Goal: Task Accomplishment & Management: Complete application form

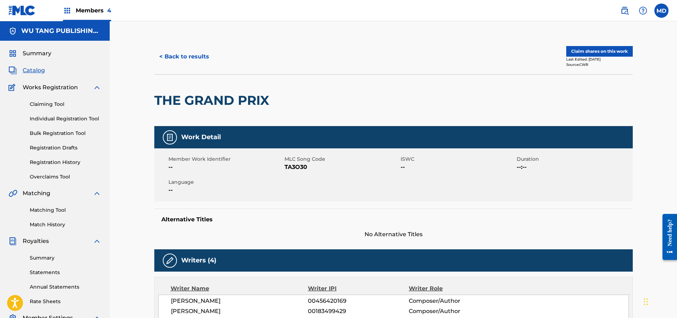
click at [46, 103] on link "Claiming Tool" at bounding box center [65, 103] width 71 height 7
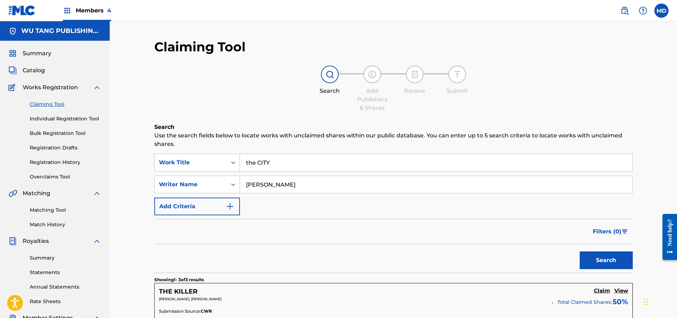
click at [40, 70] on span "Catalog" at bounding box center [34, 70] width 22 height 8
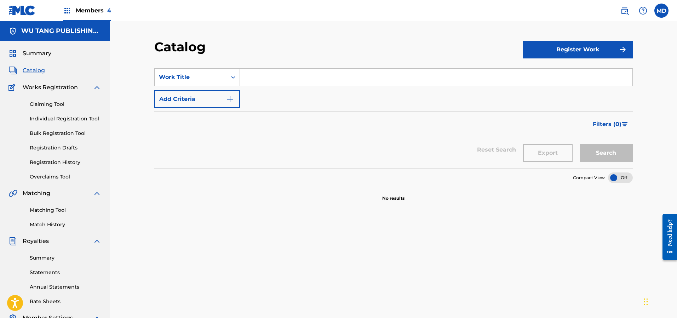
click at [39, 52] on span "Summary" at bounding box center [37, 53] width 29 height 8
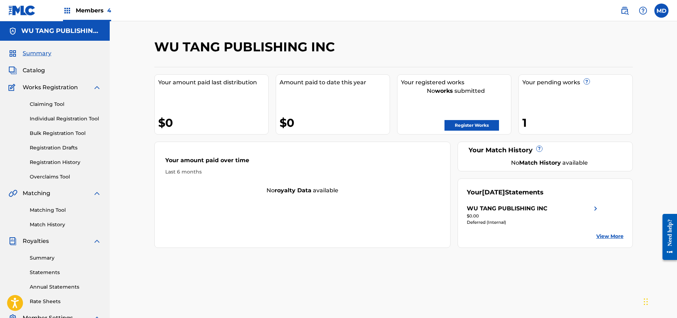
click at [93, 9] on span "Members 4" at bounding box center [93, 10] width 35 height 8
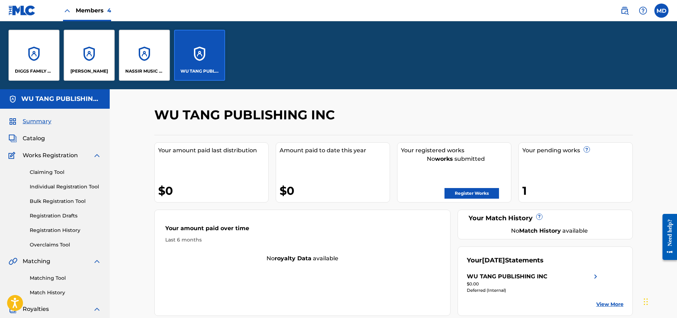
click at [34, 63] on div "DIGGS FAMILY MUSIC" at bounding box center [33, 55] width 51 height 51
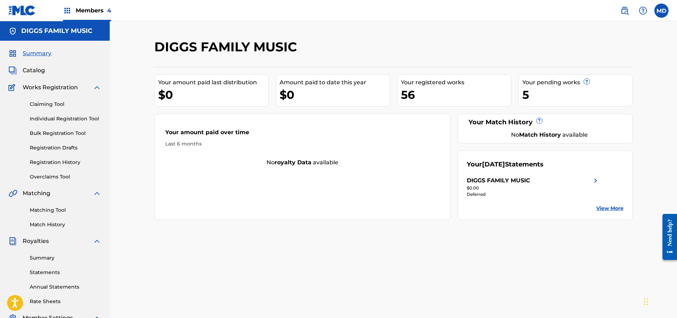
click at [47, 162] on link "Registration History" at bounding box center [65, 161] width 71 height 7
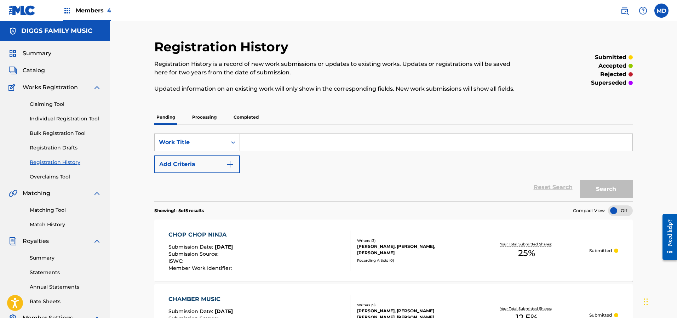
click at [276, 141] on input "Search Form" at bounding box center [436, 142] width 392 height 17
paste input "CRADLE TO THE GRAVE"
type input "CRADLE TO THE GRAVE"
click at [599, 195] on button "Search" at bounding box center [605, 189] width 53 height 18
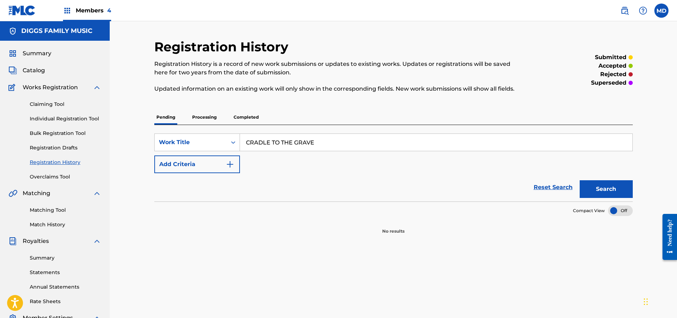
click at [212, 119] on p "Processing" at bounding box center [204, 117] width 29 height 15
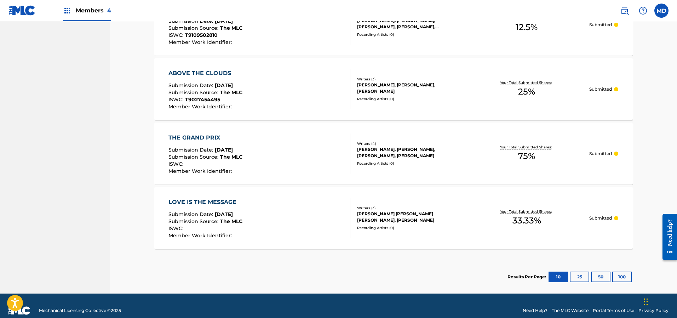
scroll to position [492, 0]
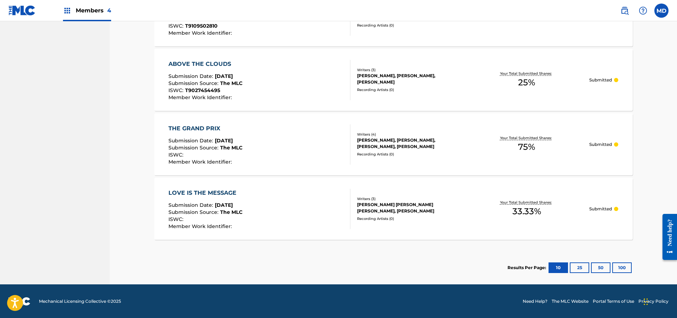
click at [579, 266] on button "25" at bounding box center [578, 267] width 19 height 11
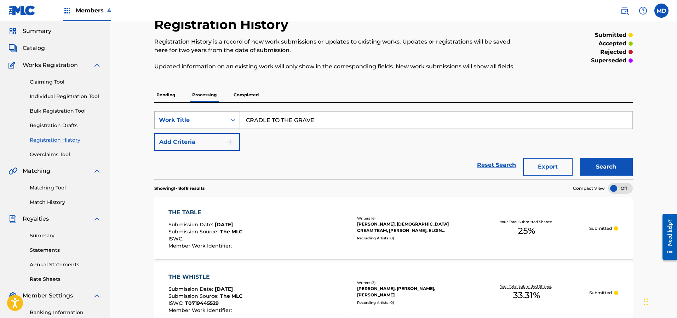
scroll to position [0, 0]
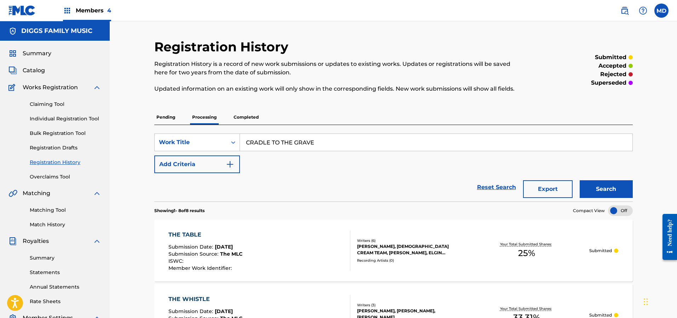
click at [238, 116] on p "Completed" at bounding box center [245, 117] width 29 height 15
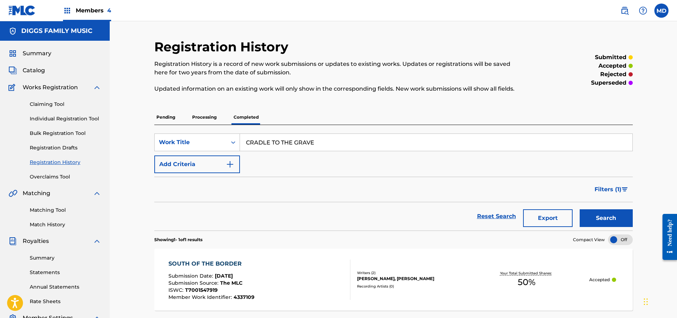
click at [45, 104] on link "Claiming Tool" at bounding box center [65, 103] width 71 height 7
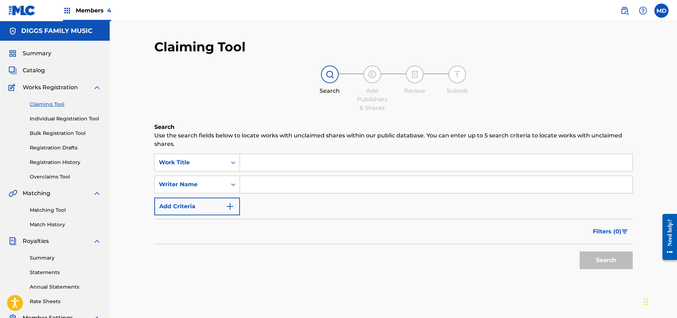
click at [266, 162] on input "Search Form" at bounding box center [436, 162] width 392 height 17
paste input "CRADLE TO THE GRAVE"
type input "CRADLE TO THE GRAVE"
click at [266, 184] on input "Search Form" at bounding box center [436, 184] width 392 height 17
type input "[PERSON_NAME]"
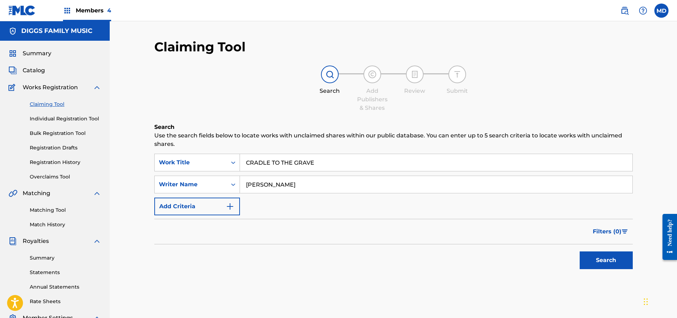
click at [590, 262] on button "Search" at bounding box center [605, 260] width 53 height 18
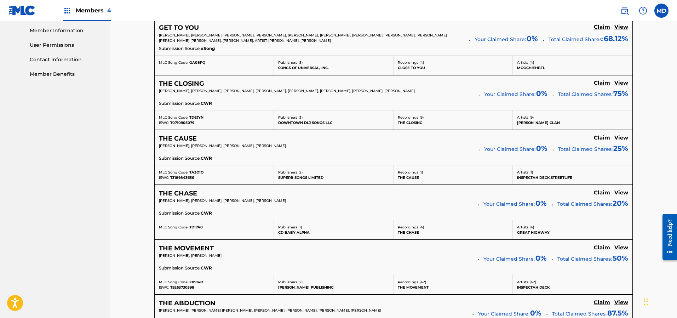
scroll to position [265, 0]
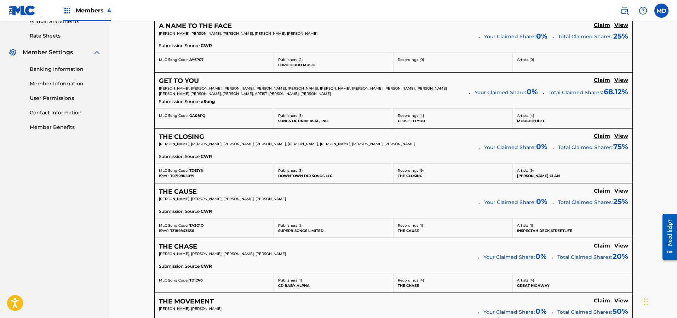
click at [623, 137] on h5 "View" at bounding box center [621, 136] width 14 height 7
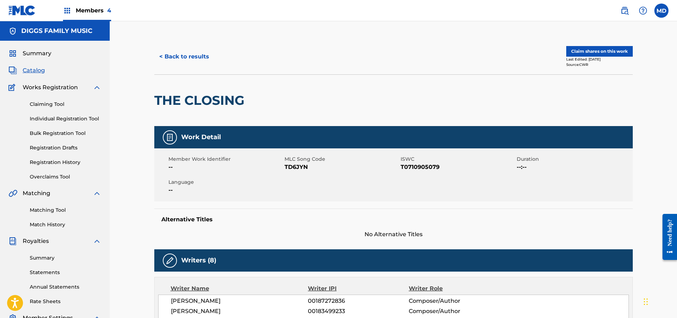
click at [181, 58] on button "< Back to results" at bounding box center [184, 57] width 60 height 18
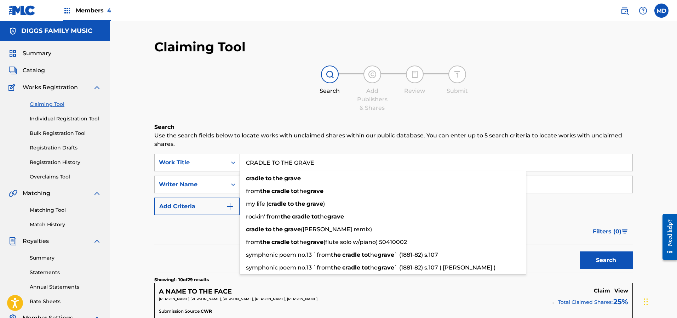
drag, startPoint x: 317, startPoint y: 162, endPoint x: 247, endPoint y: 161, distance: 70.0
click at [247, 161] on input "CRADLE TO THE GRAVE" at bounding box center [436, 162] width 392 height 17
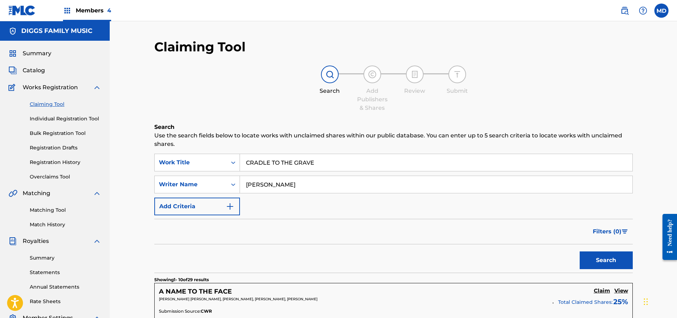
click at [42, 117] on link "Individual Registration Tool" at bounding box center [65, 118] width 71 height 7
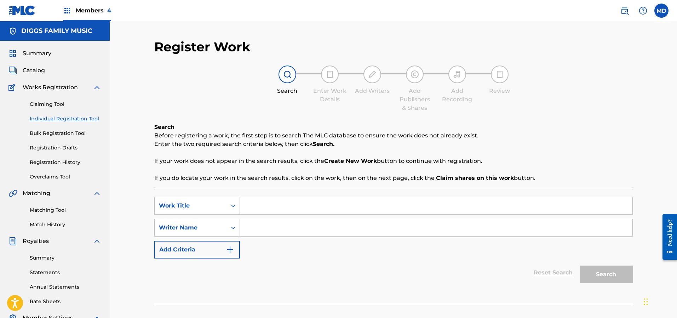
click at [279, 205] on input "Search Form" at bounding box center [436, 205] width 392 height 17
paste input "CRADLE TO THE GRAVE"
type input "CRADLE TO THE GRAVE"
click at [281, 228] on input "Search Form" at bounding box center [436, 227] width 392 height 17
click at [278, 227] on input "Search Form" at bounding box center [436, 227] width 392 height 17
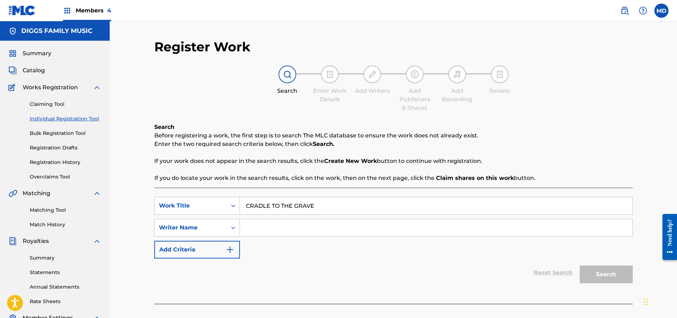
paste input "[PERSON_NAME]"
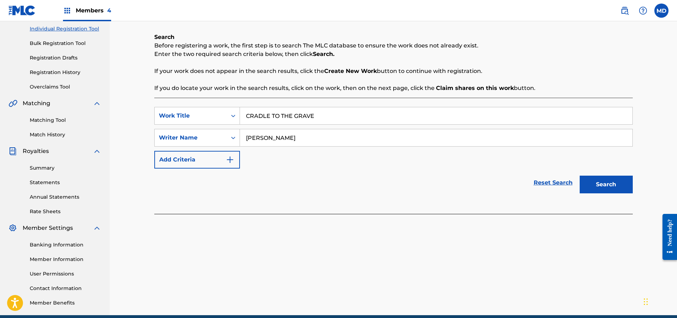
scroll to position [106, 0]
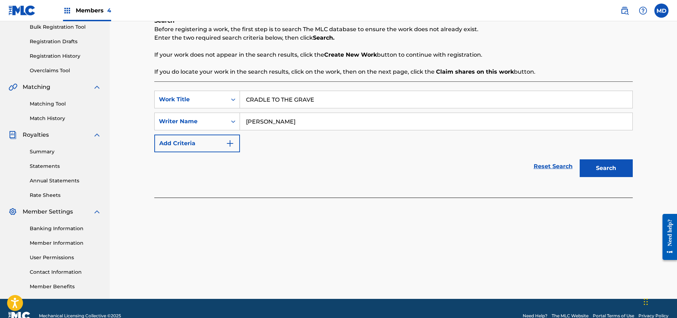
type input "[PERSON_NAME]"
click at [596, 170] on button "Search" at bounding box center [605, 168] width 53 height 18
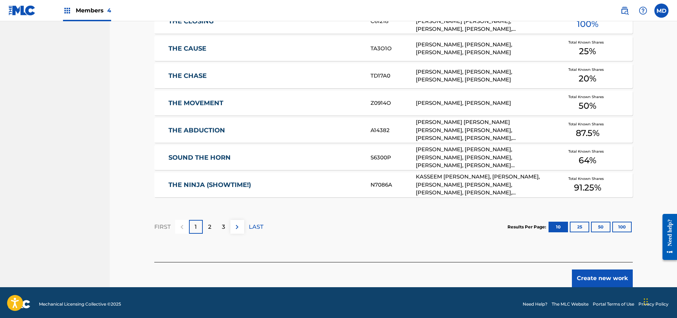
scroll to position [406, 0]
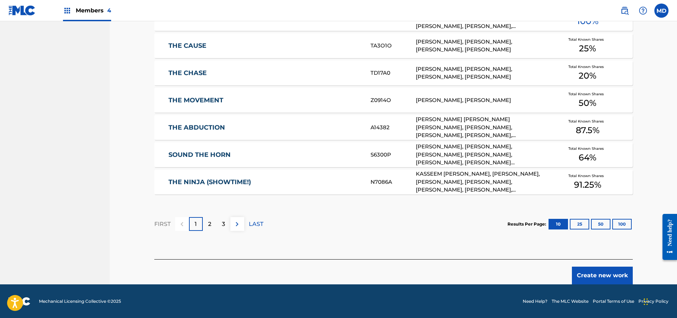
click at [193, 101] on link "THE MOVEMENT" at bounding box center [264, 100] width 192 height 8
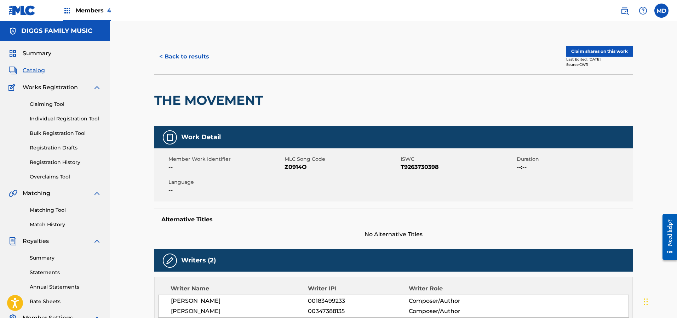
click at [582, 50] on button "Claim shares on this work" at bounding box center [599, 51] width 66 height 11
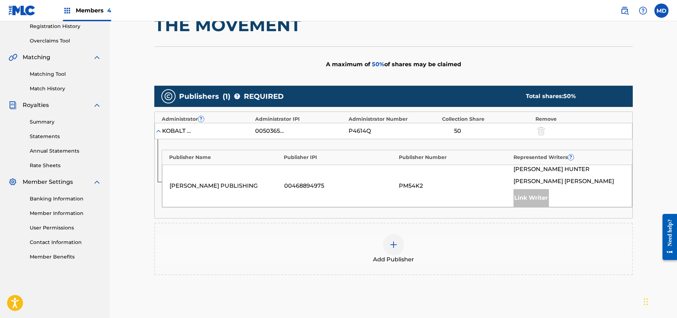
scroll to position [159, 0]
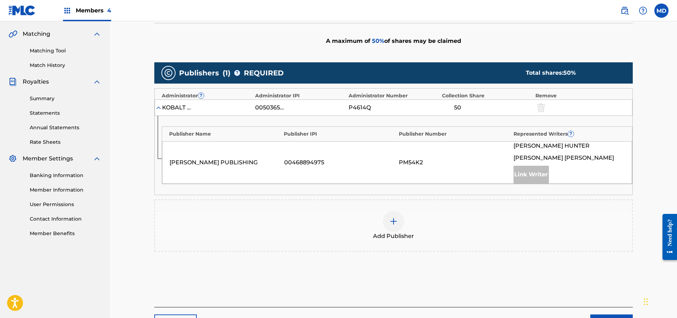
click at [390, 219] on img at bounding box center [393, 221] width 8 height 8
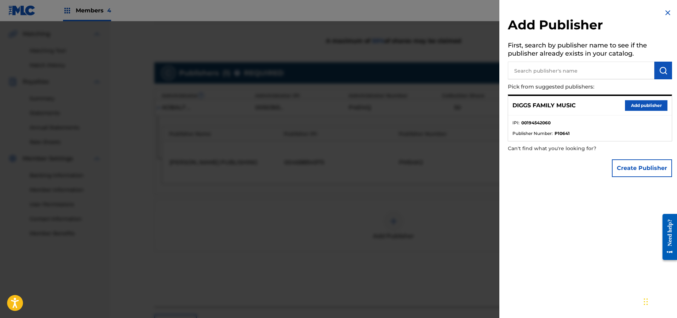
click at [638, 108] on button "Add publisher" at bounding box center [646, 105] width 42 height 11
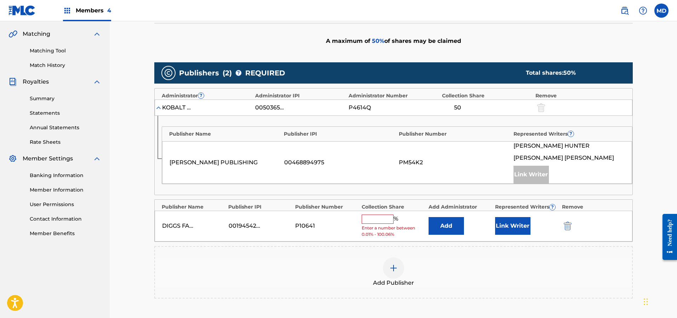
click at [377, 219] on input "text" at bounding box center [377, 218] width 32 height 9
type input "50"
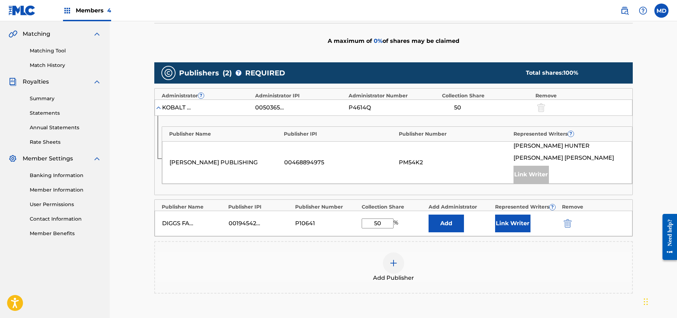
click at [510, 224] on button "Link Writer" at bounding box center [512, 223] width 35 height 18
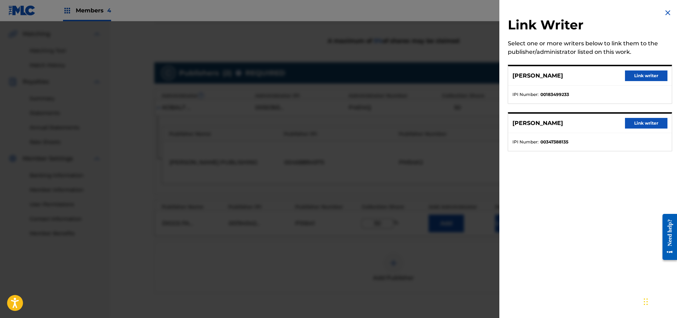
click at [637, 75] on button "Link writer" at bounding box center [646, 75] width 42 height 11
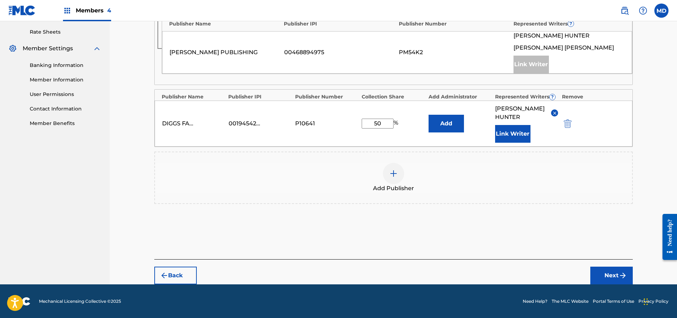
click at [601, 271] on button "Next" at bounding box center [611, 275] width 42 height 18
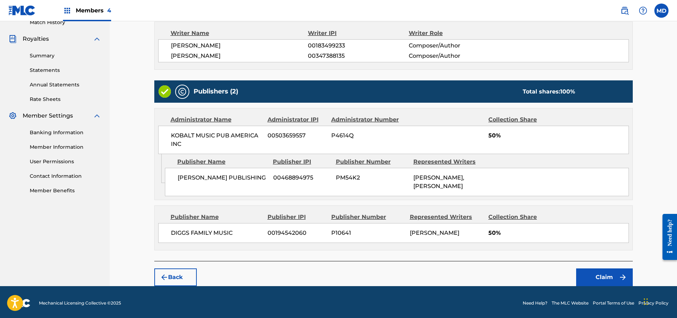
scroll to position [202, 0]
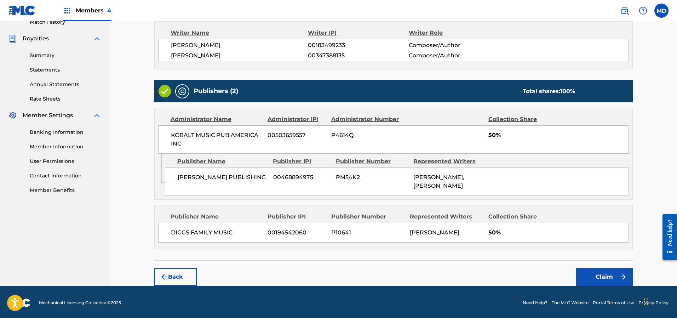
click at [604, 278] on button "Claim" at bounding box center [604, 277] width 57 height 18
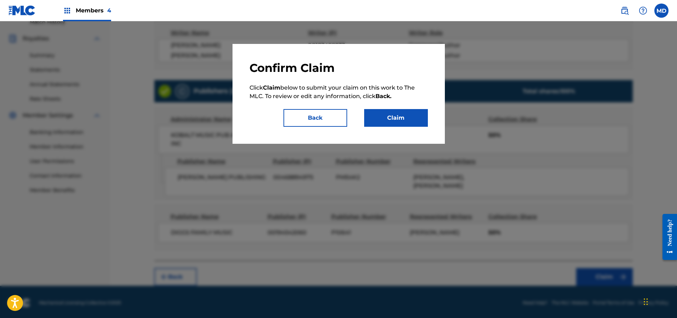
click at [383, 115] on button "Claim" at bounding box center [396, 118] width 64 height 18
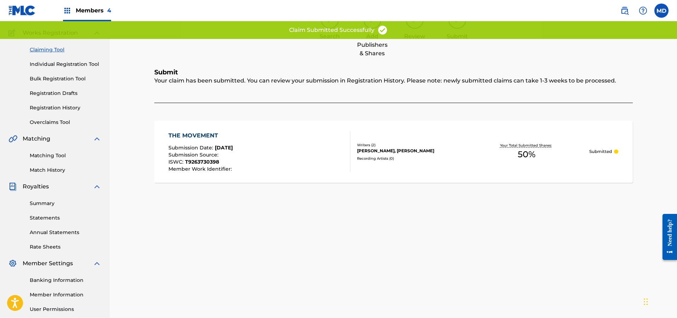
scroll to position [0, 0]
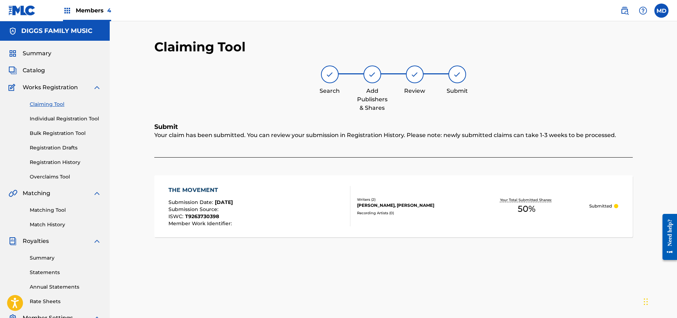
click at [51, 104] on link "Claiming Tool" at bounding box center [65, 103] width 71 height 7
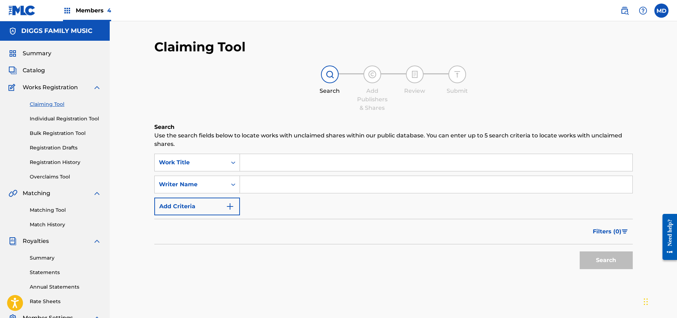
click at [293, 163] on input "Search Form" at bounding box center [436, 162] width 392 height 17
paste input "[PERSON_NAME]"
type input "[PERSON_NAME]"
drag, startPoint x: 299, startPoint y: 163, endPoint x: 230, endPoint y: 167, distance: 69.8
click at [230, 167] on div "SearchWithCriteriadb30ecb4-6534-4727-9453-a7bdfe2ea511 Work Title [PERSON_NAME]" at bounding box center [393, 163] width 478 height 18
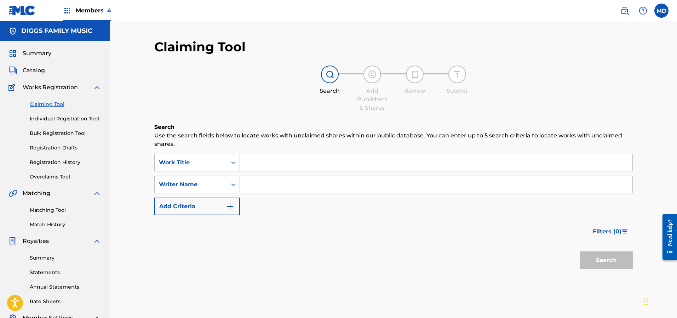
click at [283, 165] on input "Search Form" at bounding box center [436, 162] width 392 height 17
paste input "CRADLE TO THE GRAVE"
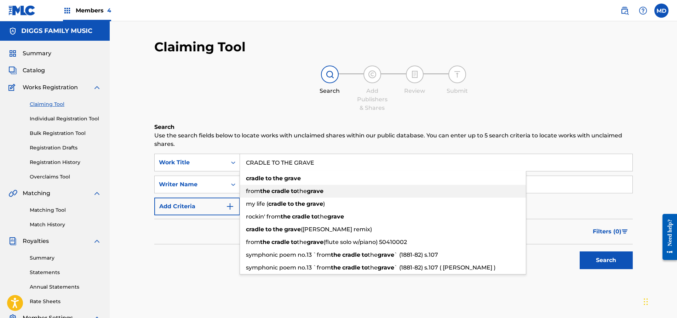
click at [270, 187] on div "from the cradle to the grave" at bounding box center [383, 191] width 286 height 13
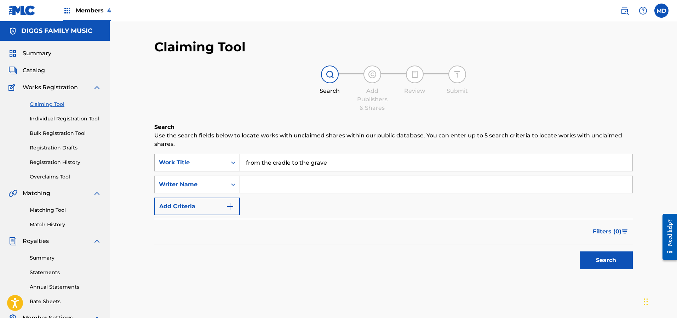
drag, startPoint x: 331, startPoint y: 163, endPoint x: 229, endPoint y: 169, distance: 102.0
click at [229, 169] on div "SearchWithCriteriadb30ecb4-6534-4727-9453-a7bdfe2ea511 Work Title from the crad…" at bounding box center [393, 163] width 478 height 18
paste input "CRADLE TO THE GRAVE"
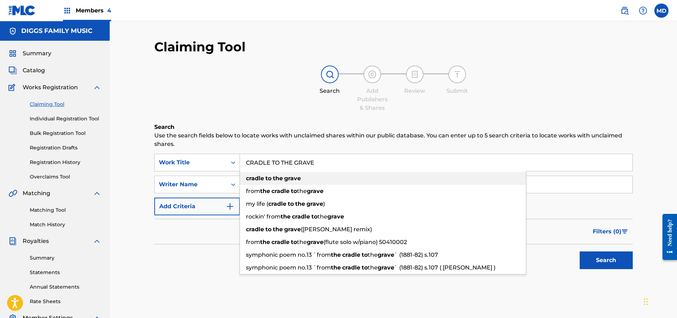
click at [274, 182] on div "cradle to the grave" at bounding box center [383, 178] width 286 height 13
type input "cradle to the grave"
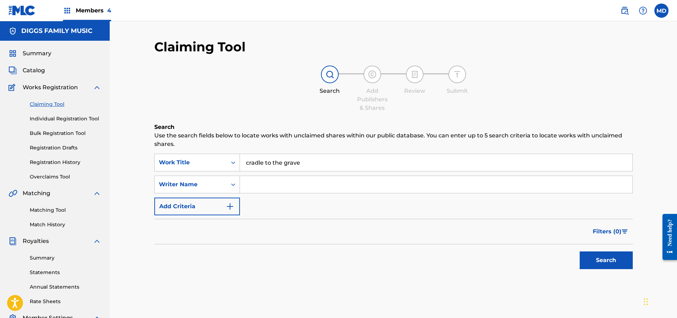
click at [598, 258] on button "Search" at bounding box center [605, 260] width 53 height 18
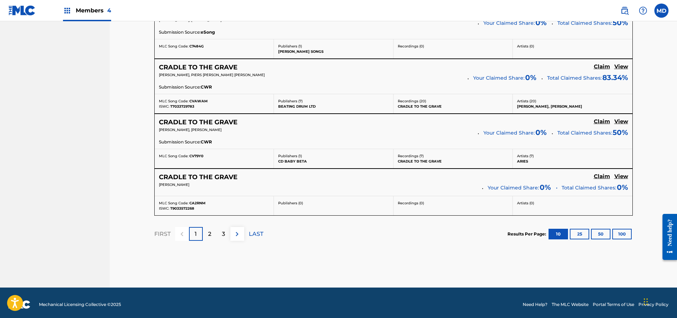
scroll to position [598, 0]
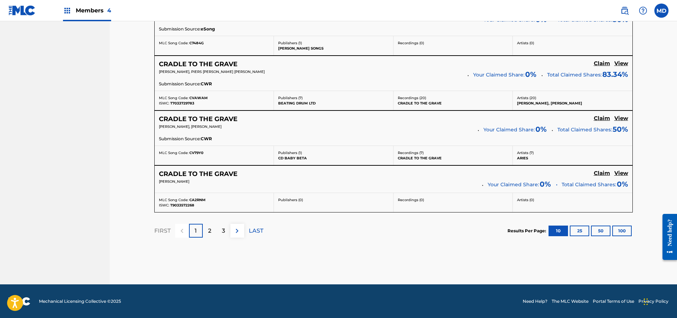
click at [212, 230] on div "2" at bounding box center [210, 231] width 14 height 14
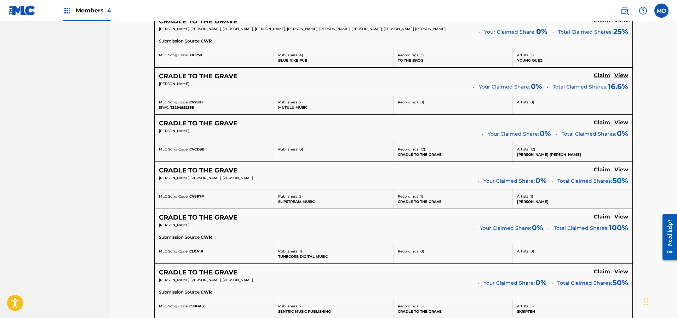
scroll to position [595, 0]
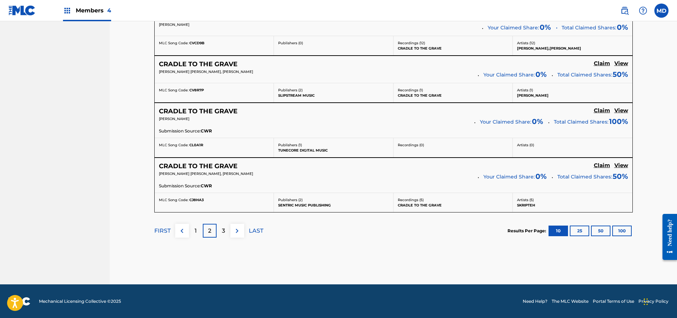
click at [223, 230] on p "3" at bounding box center [223, 230] width 3 height 8
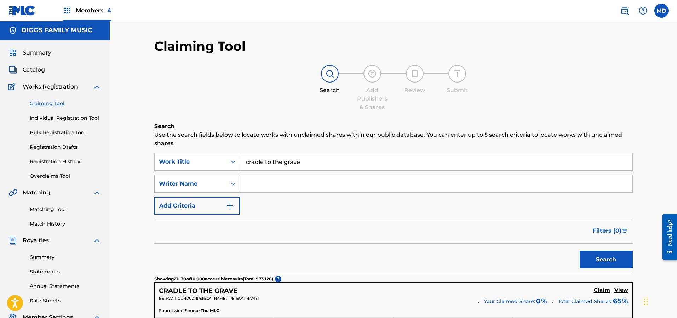
scroll to position [0, 0]
click at [282, 187] on input "Search Form" at bounding box center [436, 184] width 392 height 17
paste input "MC [PERSON_NAME]"
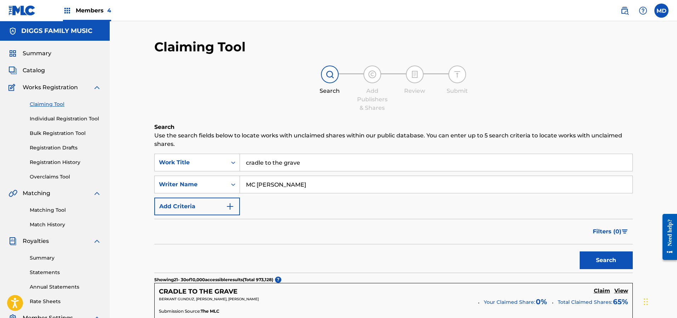
type input "MC [PERSON_NAME]"
click at [602, 260] on button "Search" at bounding box center [605, 260] width 53 height 18
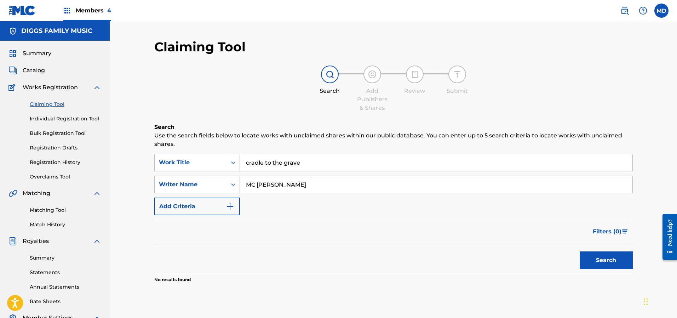
drag, startPoint x: 309, startPoint y: 184, endPoint x: 242, endPoint y: 185, distance: 66.9
click at [242, 185] on input "MC [PERSON_NAME]" at bounding box center [436, 184] width 392 height 17
paste input "[PERSON_NAME]"
type input "[PERSON_NAME]"
click at [597, 264] on button "Search" at bounding box center [605, 260] width 53 height 18
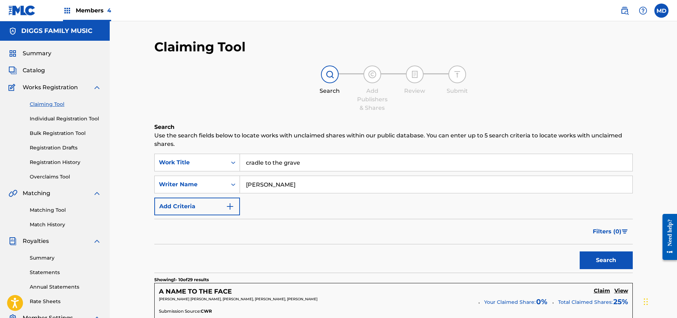
drag, startPoint x: 304, startPoint y: 163, endPoint x: 246, endPoint y: 164, distance: 58.4
click at [246, 164] on input "cradle to the grave" at bounding box center [436, 162] width 392 height 17
click at [51, 119] on link "Individual Registration Tool" at bounding box center [65, 118] width 71 height 7
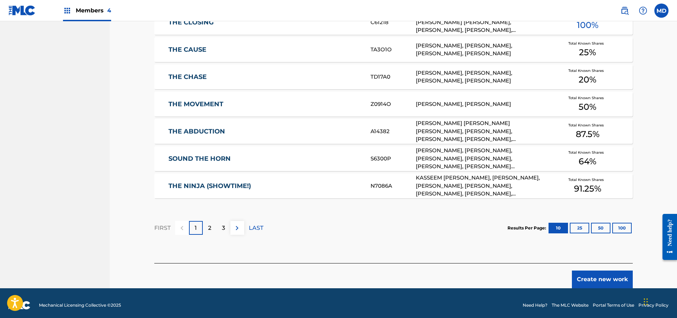
scroll to position [406, 0]
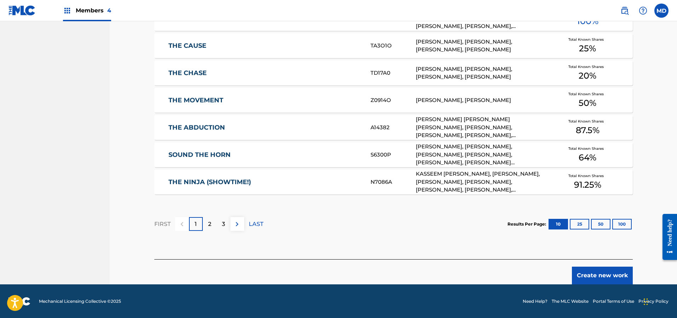
click at [598, 271] on button "Create new work" at bounding box center [602, 275] width 61 height 18
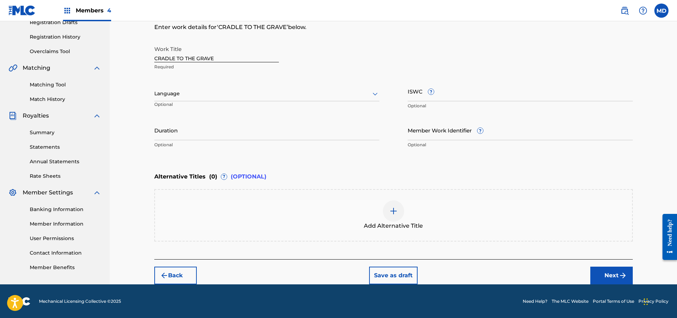
click at [187, 98] on div "Language" at bounding box center [266, 93] width 225 height 15
click at [193, 113] on div "English" at bounding box center [267, 109] width 224 height 16
click at [457, 89] on input "ISWC ?" at bounding box center [519, 91] width 225 height 20
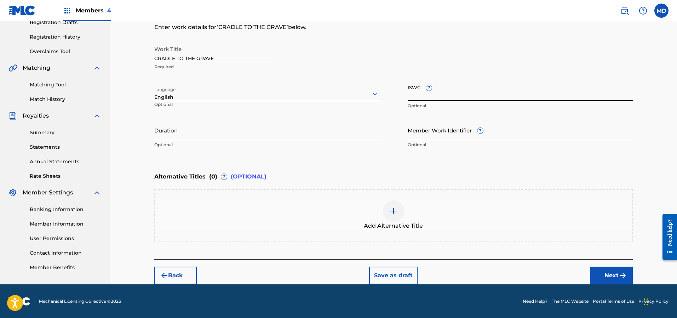
paste input "T0719418333"
type input "T0719418333"
click at [483, 134] on span "?" at bounding box center [480, 130] width 6 height 6
click at [483, 134] on input "Member Work Identifier ?" at bounding box center [519, 130] width 225 height 20
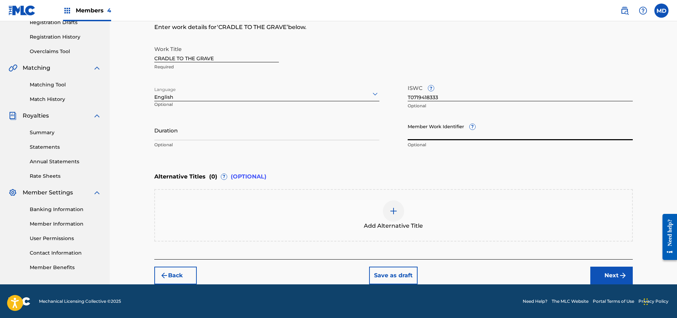
paste input "6859246"
type input "6859246"
click at [601, 275] on button "Next" at bounding box center [611, 275] width 42 height 18
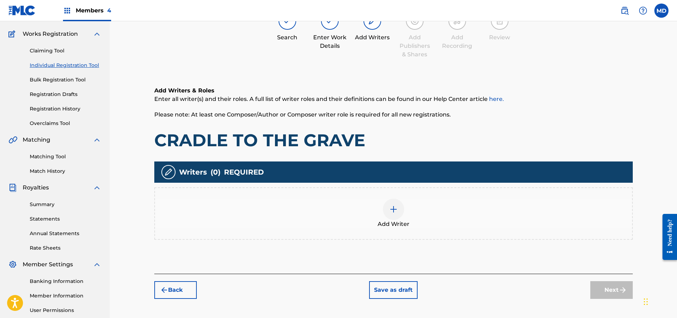
scroll to position [85, 0]
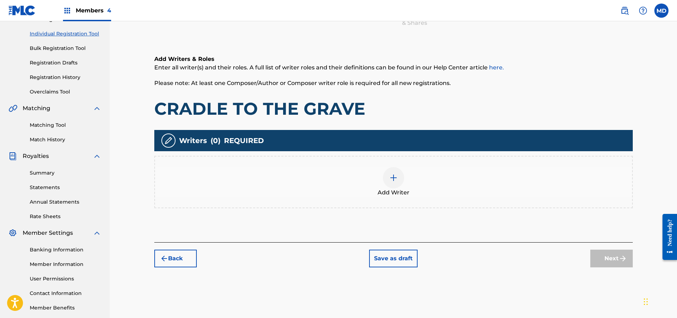
click at [398, 178] on div at bounding box center [393, 177] width 21 height 21
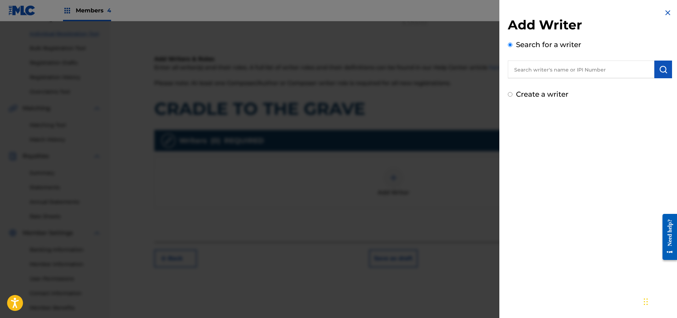
click at [576, 70] on input "text" at bounding box center [581, 69] width 146 height 18
paste input "00183499233"
type input "00183499233"
click at [660, 72] on img "submit" at bounding box center [663, 69] width 8 height 8
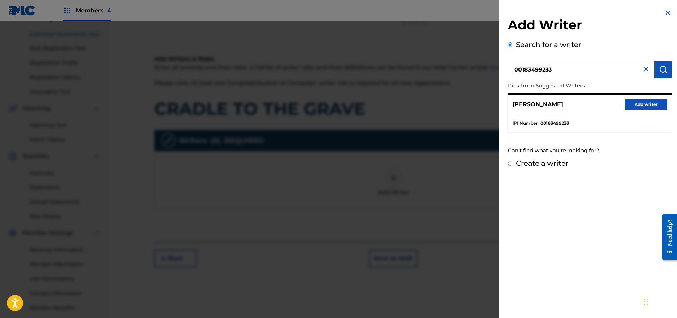
click at [635, 106] on button "Add writer" at bounding box center [646, 104] width 42 height 11
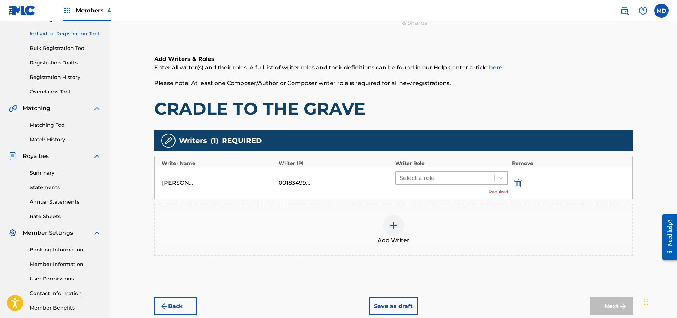
click at [423, 178] on div at bounding box center [445, 178] width 92 height 10
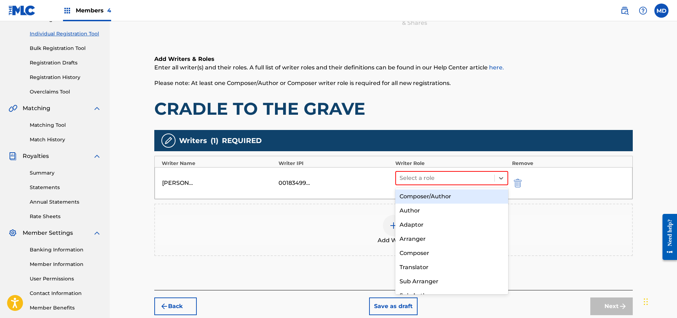
click at [427, 198] on div "Composer/Author" at bounding box center [451, 196] width 113 height 14
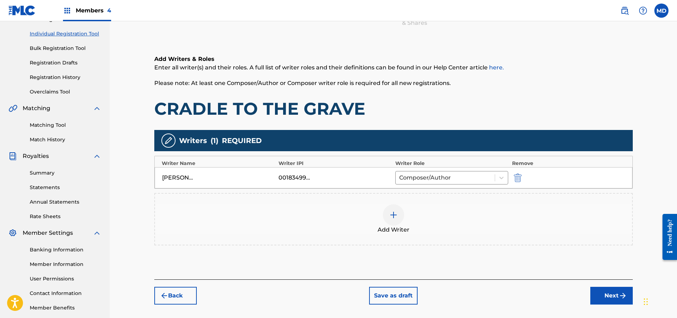
click at [608, 294] on button "Next" at bounding box center [611, 296] width 42 height 18
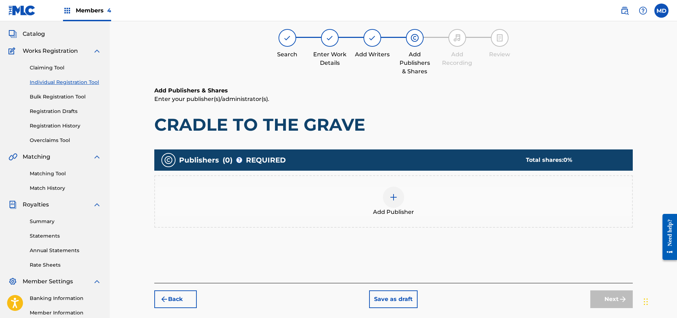
scroll to position [32, 0]
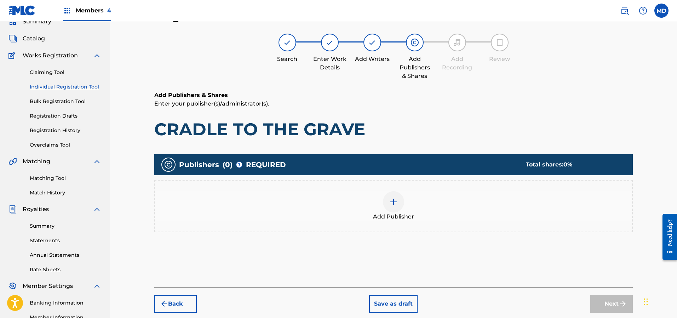
click at [398, 200] on div at bounding box center [393, 201] width 21 height 21
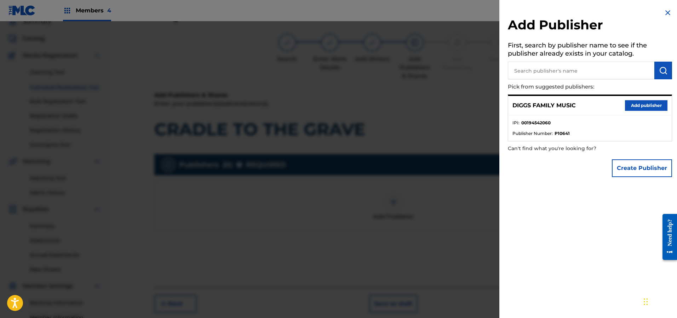
click at [631, 104] on button "Add publisher" at bounding box center [646, 105] width 42 height 11
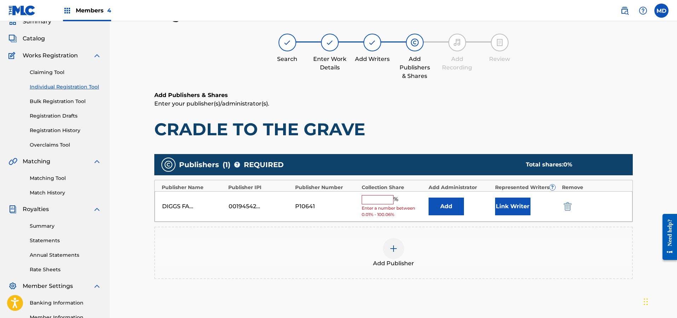
click at [377, 196] on input "text" at bounding box center [377, 199] width 32 height 9
type input "50"
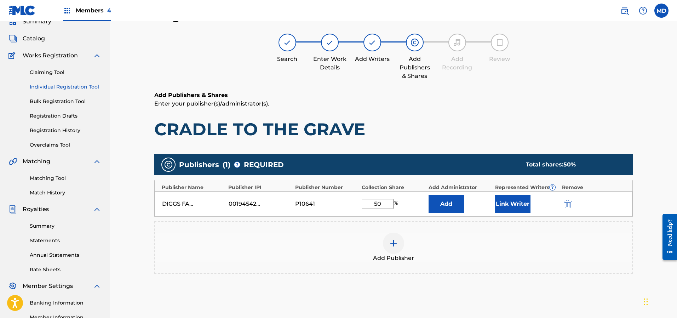
click at [510, 203] on button "Link Writer" at bounding box center [512, 204] width 35 height 18
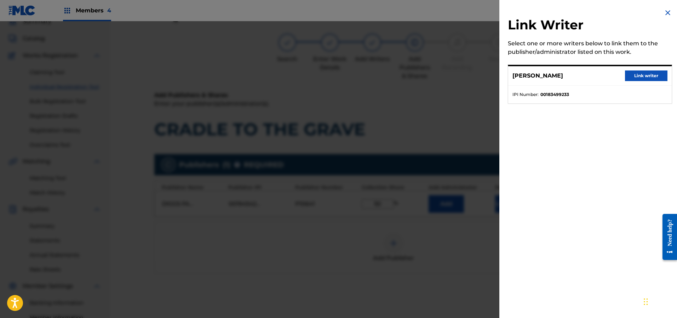
click at [631, 76] on button "Link writer" at bounding box center [646, 75] width 42 height 11
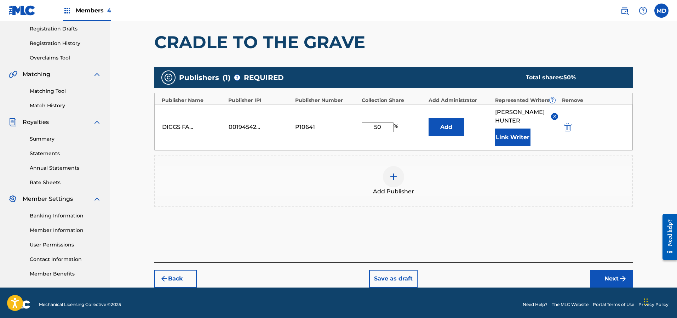
scroll to position [122, 0]
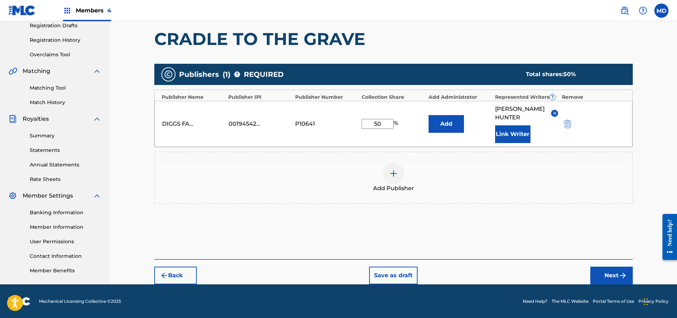
click at [600, 273] on button "Next" at bounding box center [611, 275] width 42 height 18
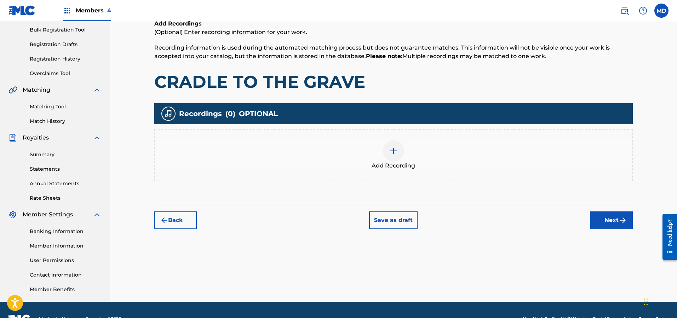
scroll to position [121, 0]
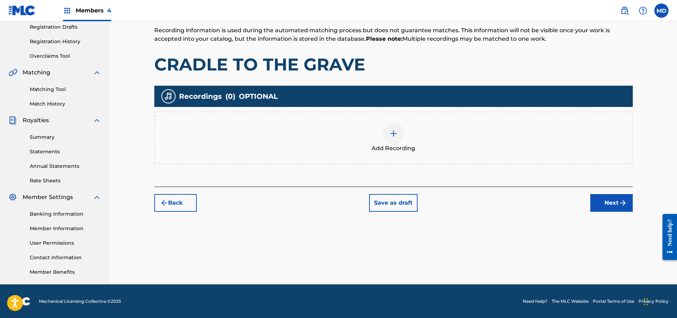
click at [606, 204] on button "Next" at bounding box center [611, 203] width 42 height 18
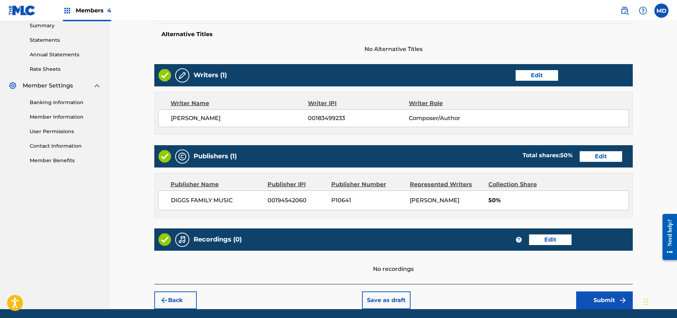
scroll to position [256, 0]
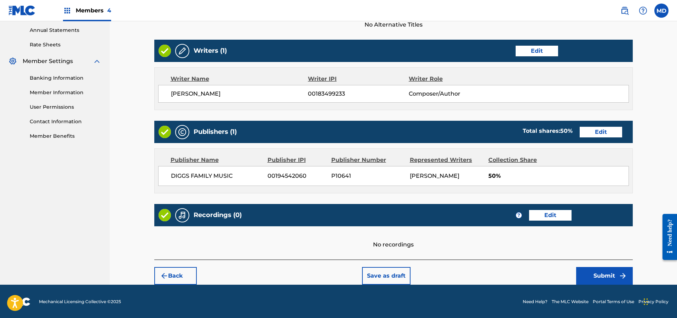
click at [600, 277] on button "Submit" at bounding box center [604, 276] width 57 height 18
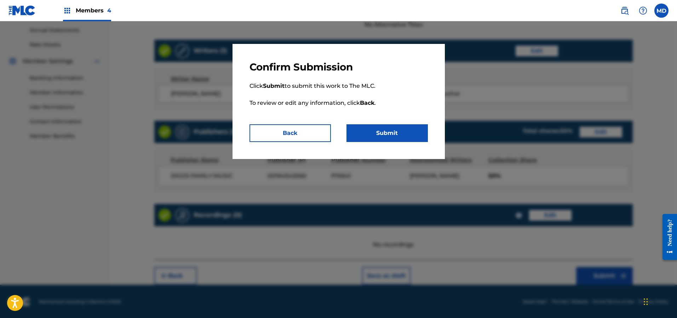
click at [394, 135] on button "Submit" at bounding box center [386, 133] width 81 height 18
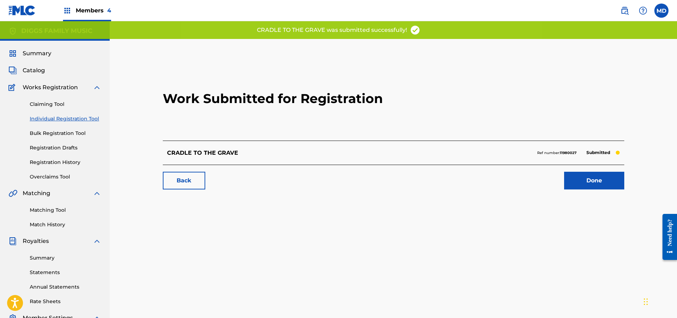
click at [587, 178] on link "Done" at bounding box center [594, 181] width 60 height 18
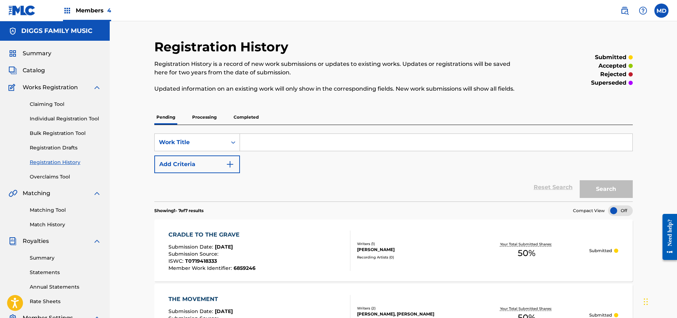
click at [48, 105] on link "Claiming Tool" at bounding box center [65, 103] width 71 height 7
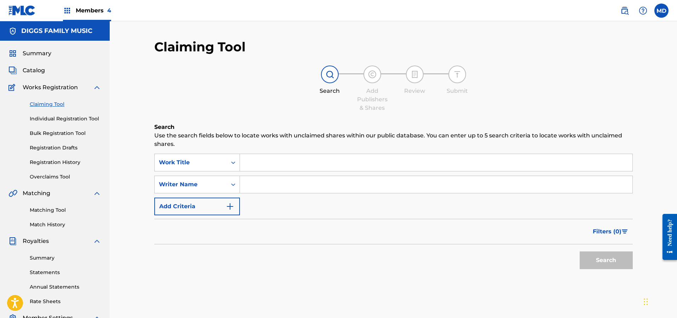
click at [290, 162] on input "Search Form" at bounding box center [436, 162] width 392 height 17
paste input "CRAZY 8 S"
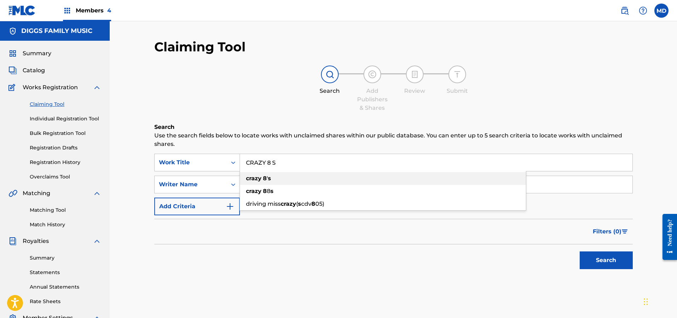
click at [291, 180] on div "crazy 8 ' s" at bounding box center [383, 178] width 286 height 13
type input "crazy 8's"
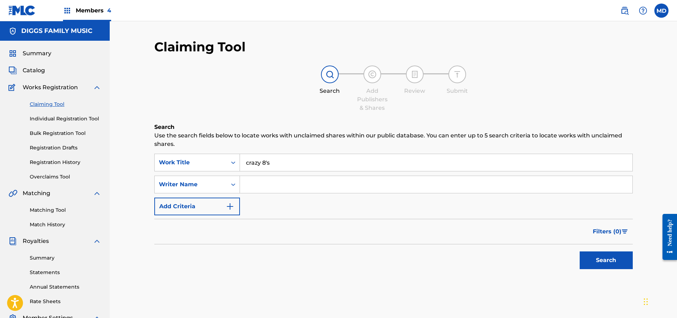
click at [594, 259] on button "Search" at bounding box center [605, 260] width 53 height 18
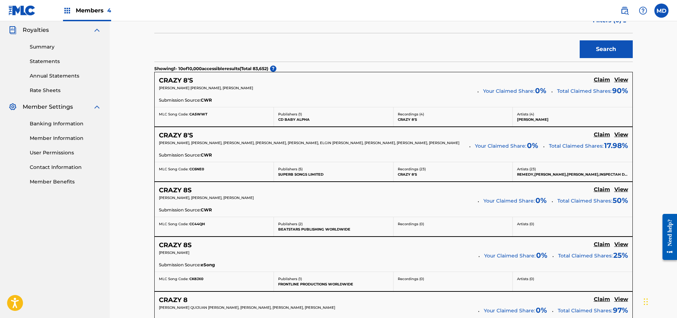
scroll to position [212, 0]
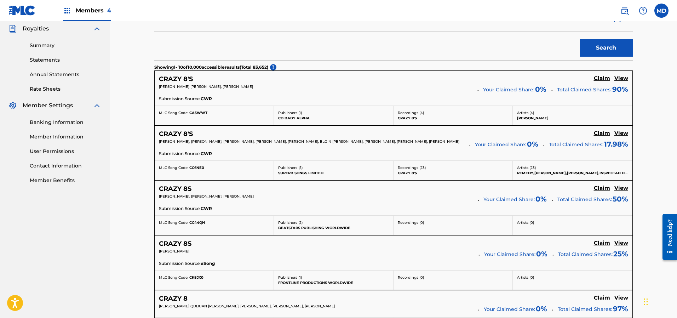
click at [622, 133] on h5 "View" at bounding box center [621, 133] width 14 height 7
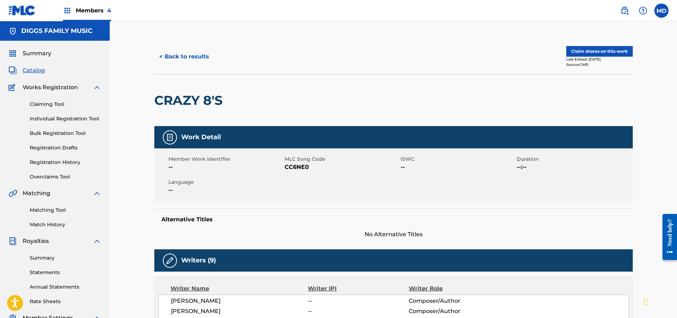
click at [587, 51] on button "Claim shares on this work" at bounding box center [599, 51] width 66 height 11
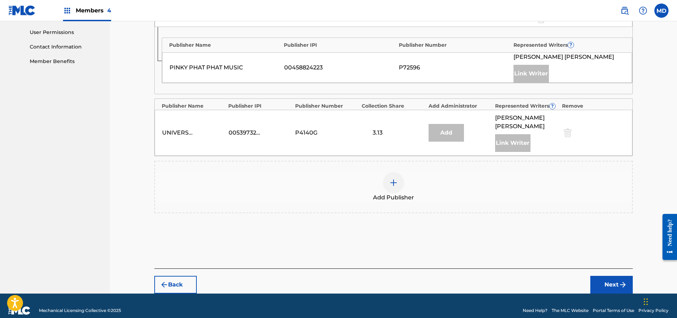
scroll to position [332, 0]
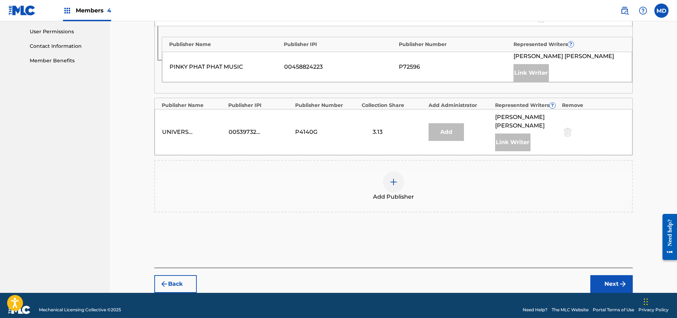
click at [397, 174] on div at bounding box center [393, 181] width 21 height 21
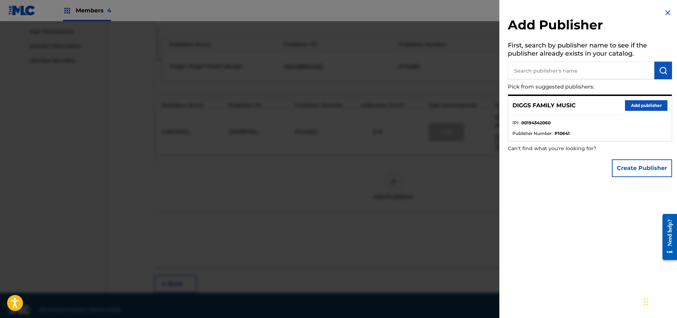
click at [633, 104] on button "Add publisher" at bounding box center [646, 105] width 42 height 11
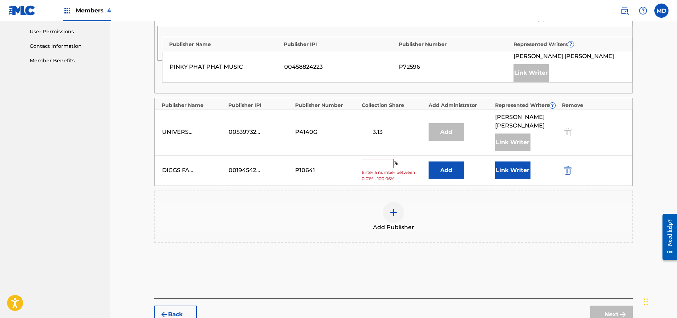
click at [374, 159] on input "text" at bounding box center [377, 163] width 32 height 9
paste input "28.56"
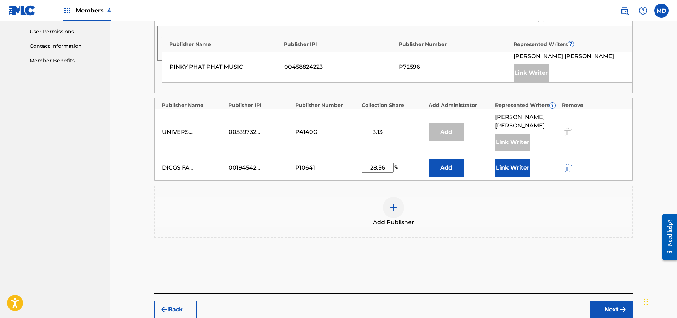
type input "28.56"
click at [499, 161] on button "Link Writer" at bounding box center [512, 168] width 35 height 18
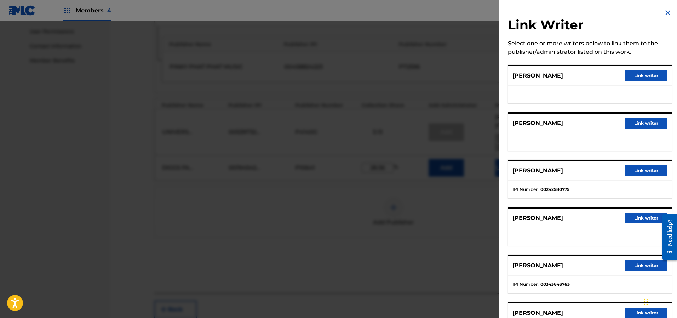
click at [641, 76] on button "Link writer" at bounding box center [646, 75] width 42 height 11
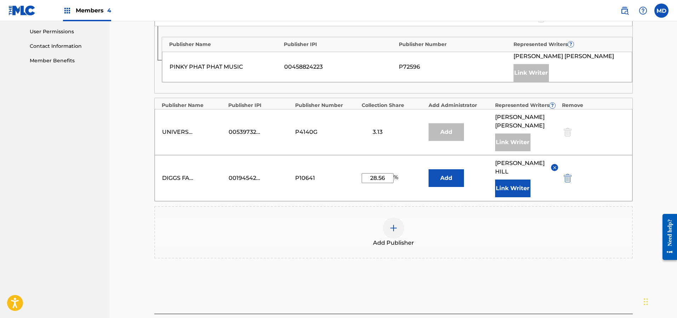
click at [510, 179] on button "Link Writer" at bounding box center [512, 188] width 35 height 18
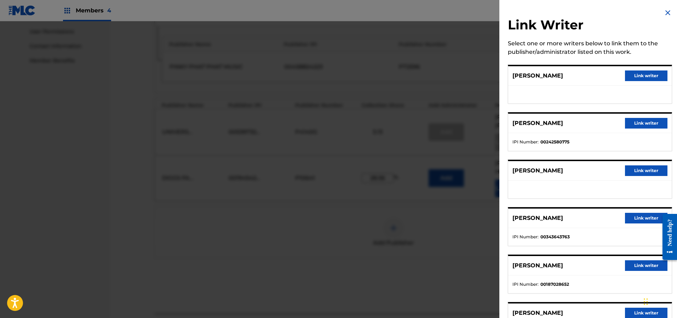
scroll to position [53, 0]
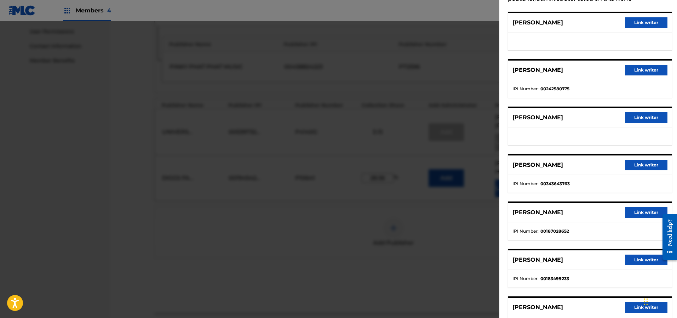
click at [631, 166] on button "Link writer" at bounding box center [646, 165] width 42 height 11
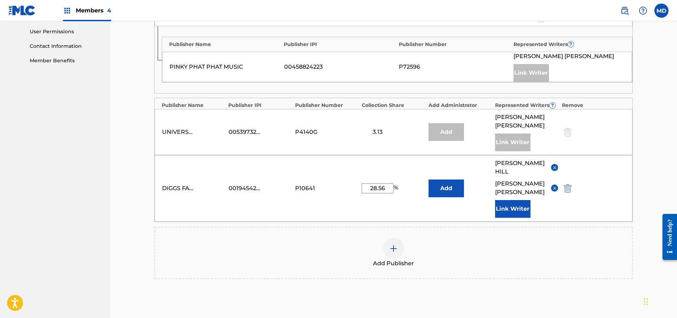
scroll to position [390, 0]
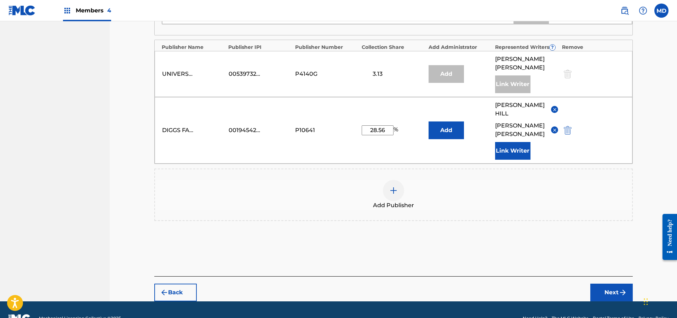
click at [516, 142] on button "Link Writer" at bounding box center [512, 151] width 35 height 18
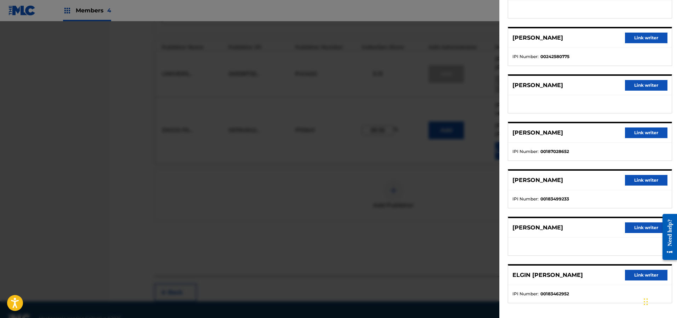
scroll to position [87, 0]
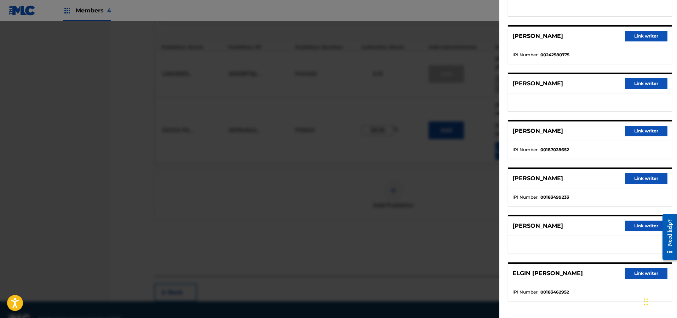
click at [635, 178] on button "Link writer" at bounding box center [646, 178] width 42 height 11
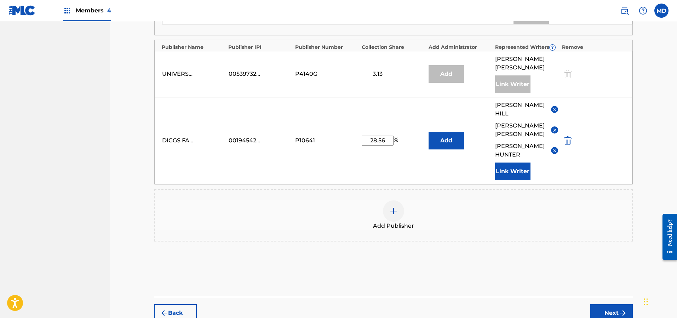
click at [504, 162] on button "Link Writer" at bounding box center [512, 171] width 35 height 18
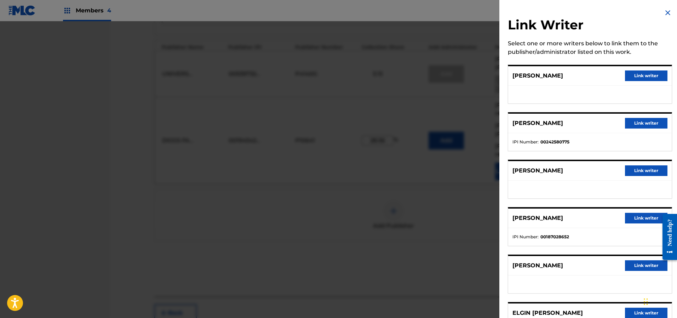
scroll to position [40, 0]
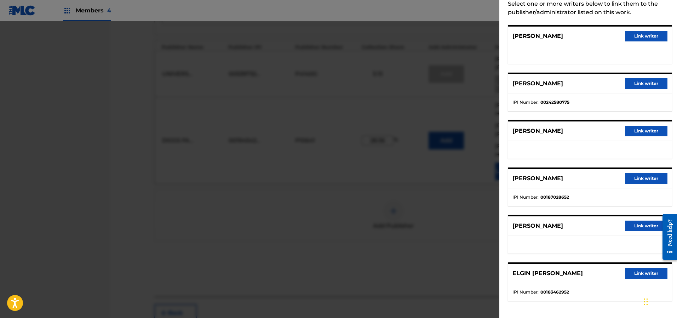
click at [635, 273] on button "Link writer" at bounding box center [646, 273] width 42 height 11
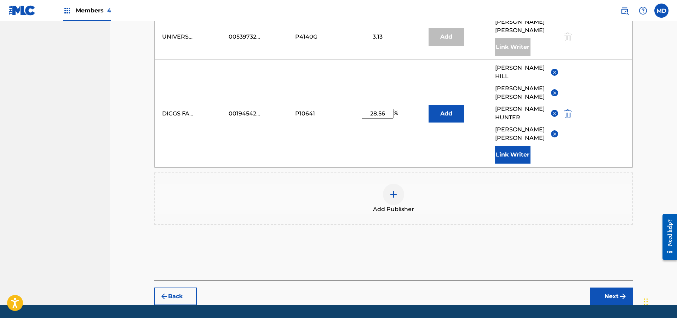
scroll to position [431, 0]
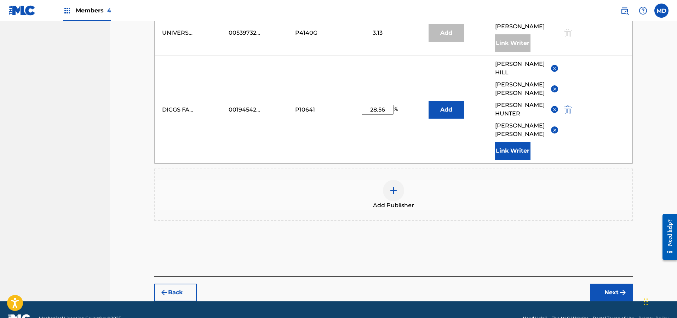
click at [609, 283] on button "Next" at bounding box center [611, 292] width 42 height 18
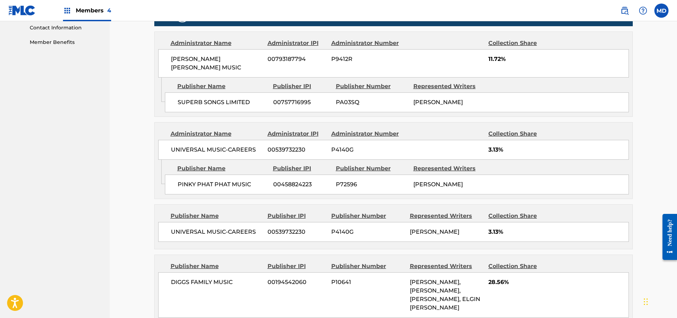
scroll to position [416, 0]
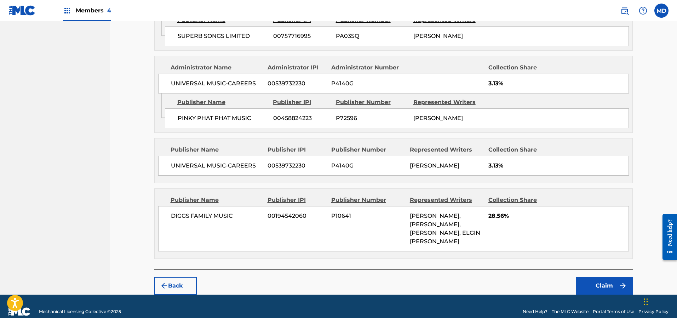
click at [594, 277] on button "Claim" at bounding box center [604, 286] width 57 height 18
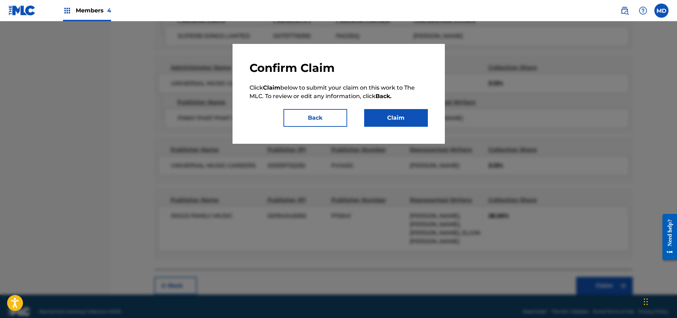
click at [388, 117] on button "Claim" at bounding box center [396, 118] width 64 height 18
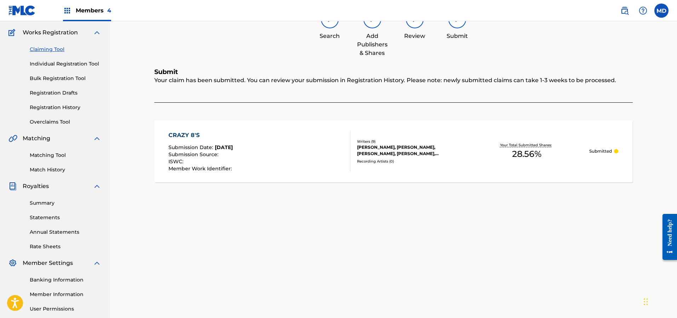
scroll to position [15, 0]
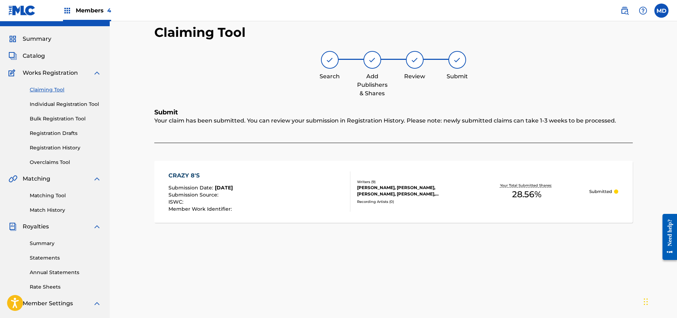
click at [44, 39] on span "Summary" at bounding box center [37, 39] width 29 height 8
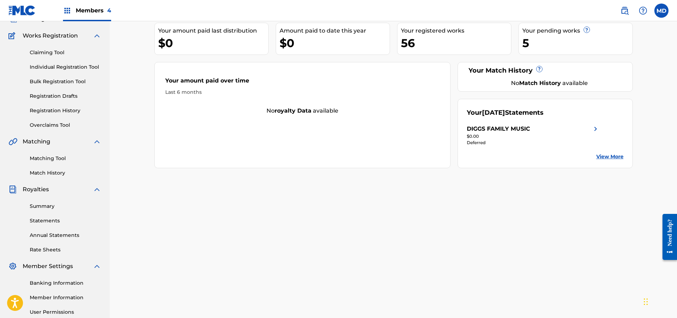
scroll to position [53, 0]
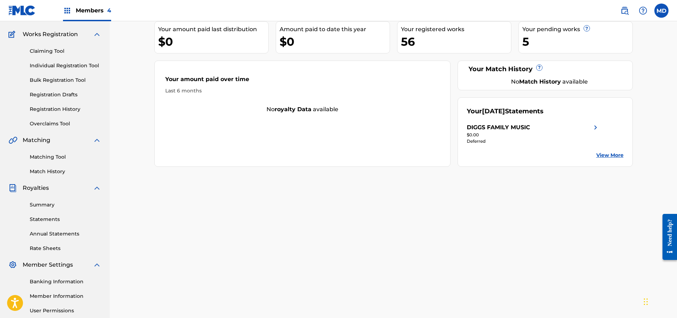
click at [51, 109] on link "Registration History" at bounding box center [65, 108] width 71 height 7
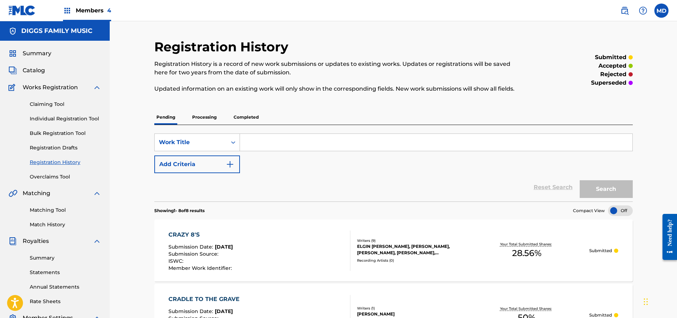
click at [202, 117] on p "Processing" at bounding box center [204, 117] width 29 height 15
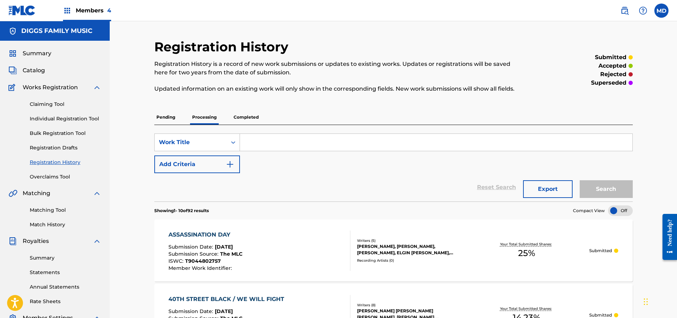
click at [257, 117] on p "Completed" at bounding box center [245, 117] width 29 height 15
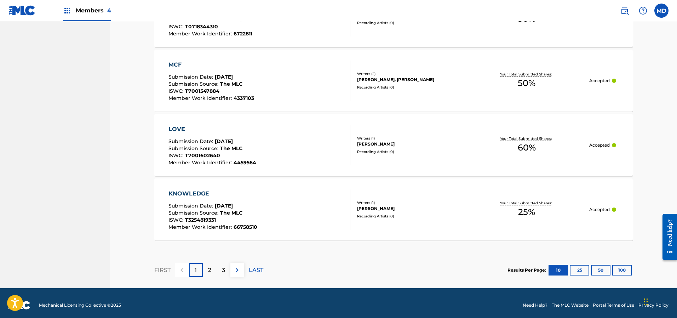
scroll to position [653, 0]
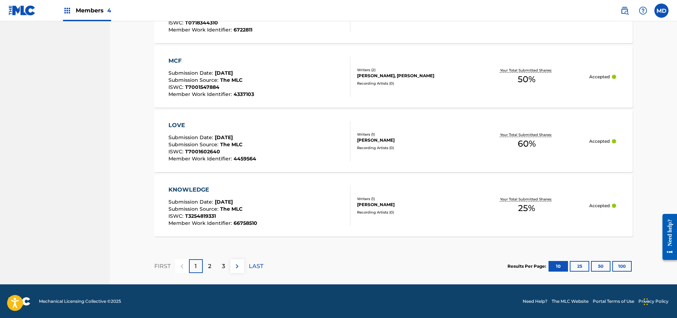
click at [620, 266] on button "100" at bounding box center [621, 266] width 19 height 11
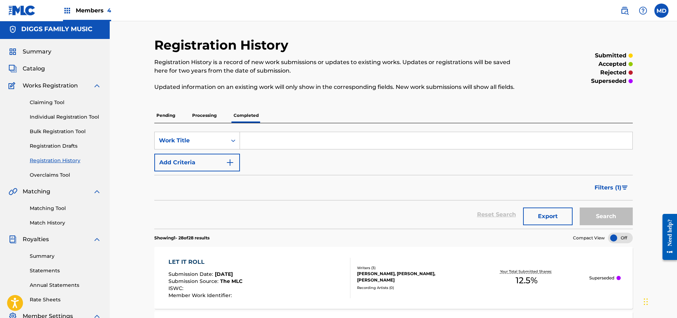
scroll to position [0, 0]
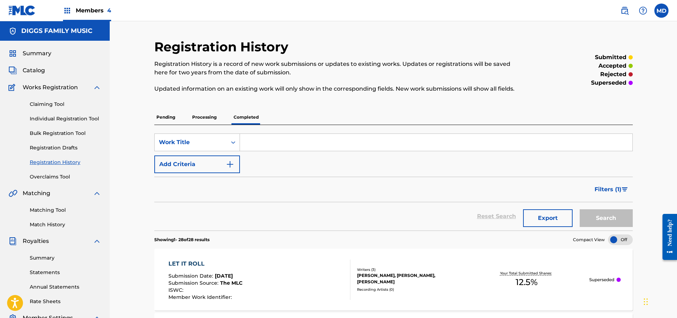
click at [213, 118] on p "Processing" at bounding box center [204, 117] width 29 height 15
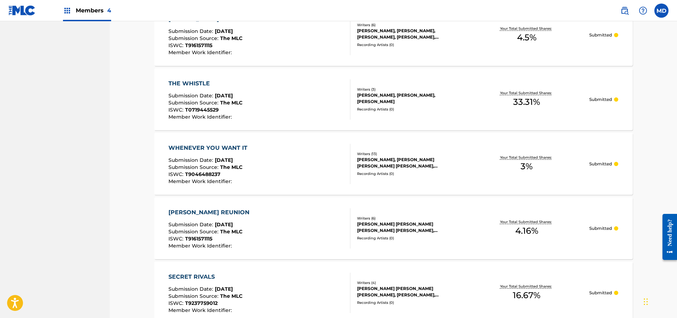
scroll to position [624, 0]
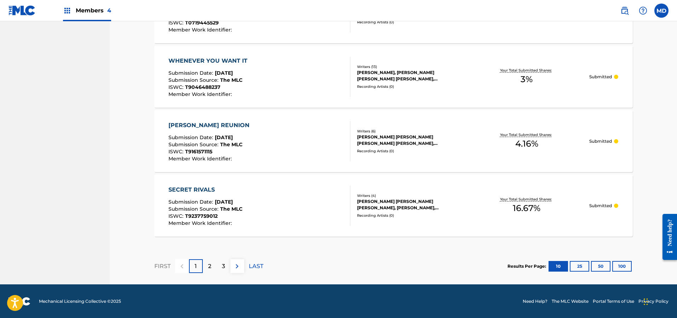
click at [621, 264] on button "100" at bounding box center [621, 266] width 19 height 11
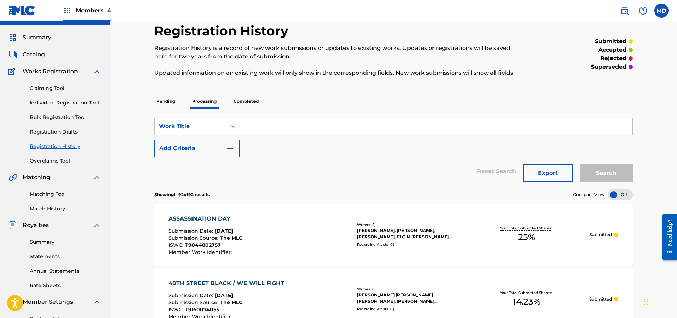
scroll to position [0, 0]
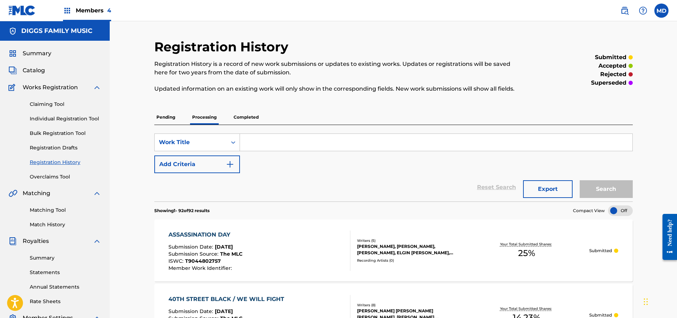
click at [246, 118] on p "Completed" at bounding box center [245, 117] width 29 height 15
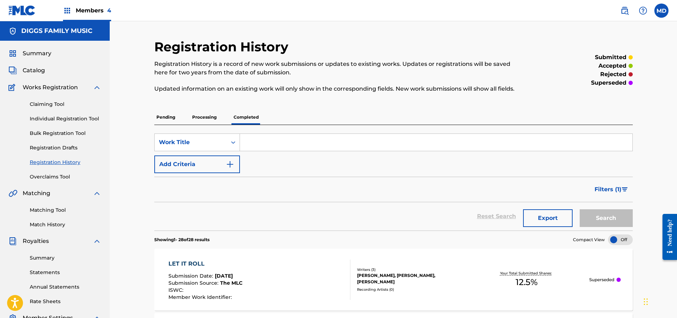
click at [168, 118] on p "Pending" at bounding box center [165, 117] width 23 height 15
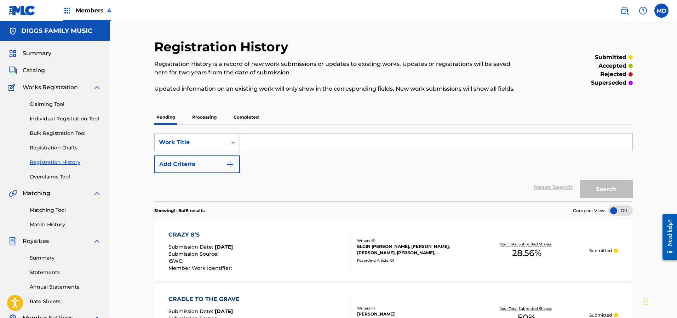
click at [206, 118] on p "Processing" at bounding box center [204, 117] width 29 height 15
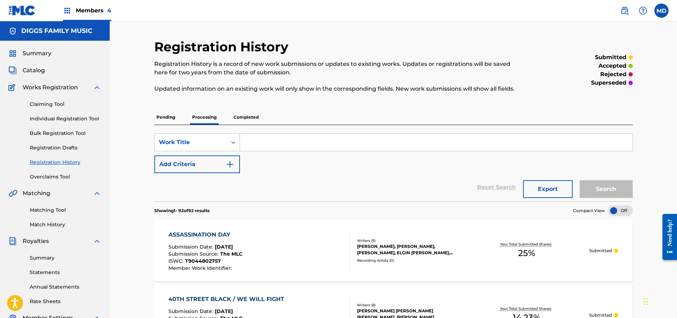
click at [40, 54] on span "Summary" at bounding box center [37, 53] width 29 height 8
